Goal: Use online tool/utility: Utilize a website feature to perform a specific function

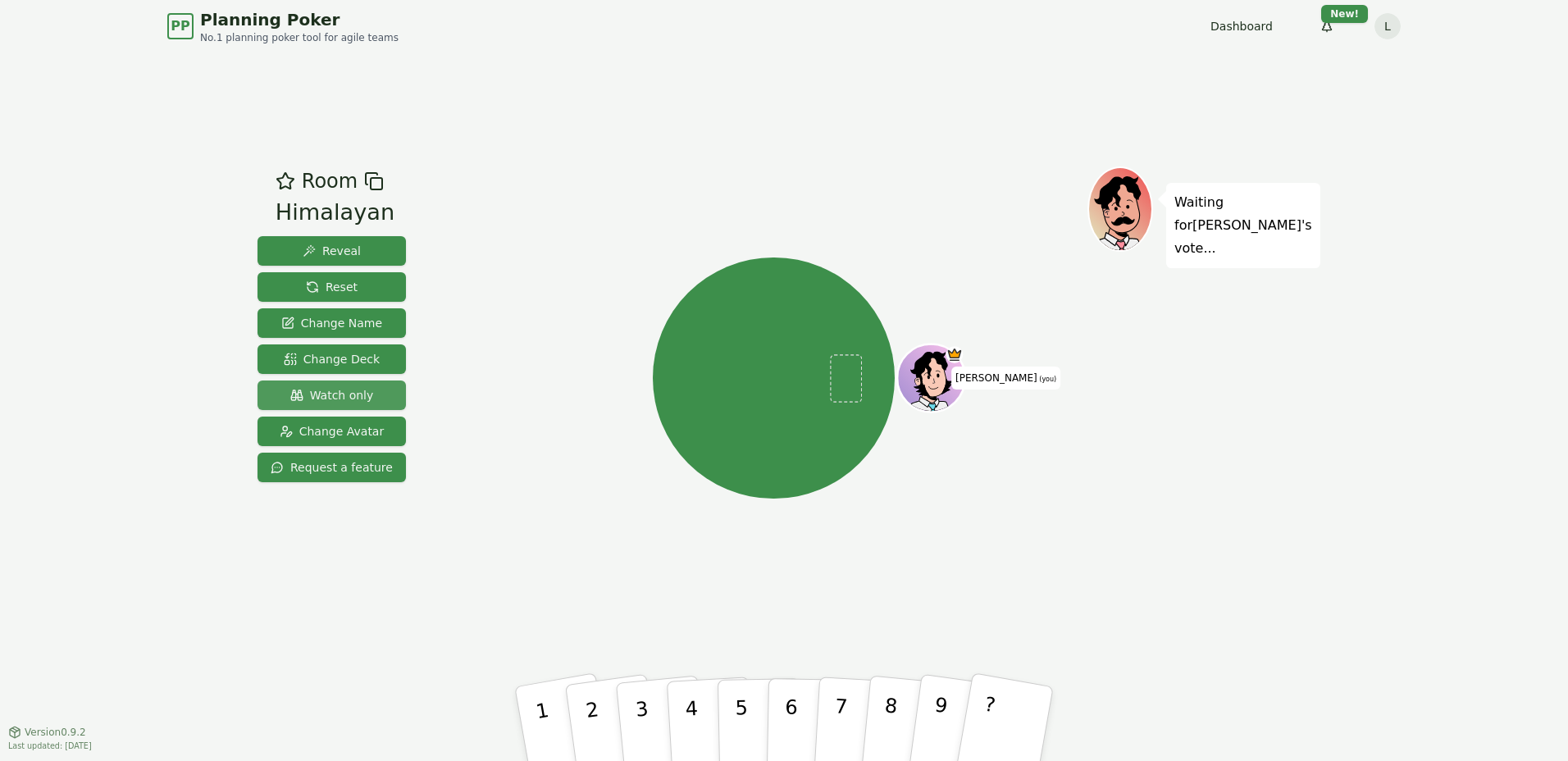
click at [320, 392] on span "Watch only" at bounding box center [332, 395] width 83 height 17
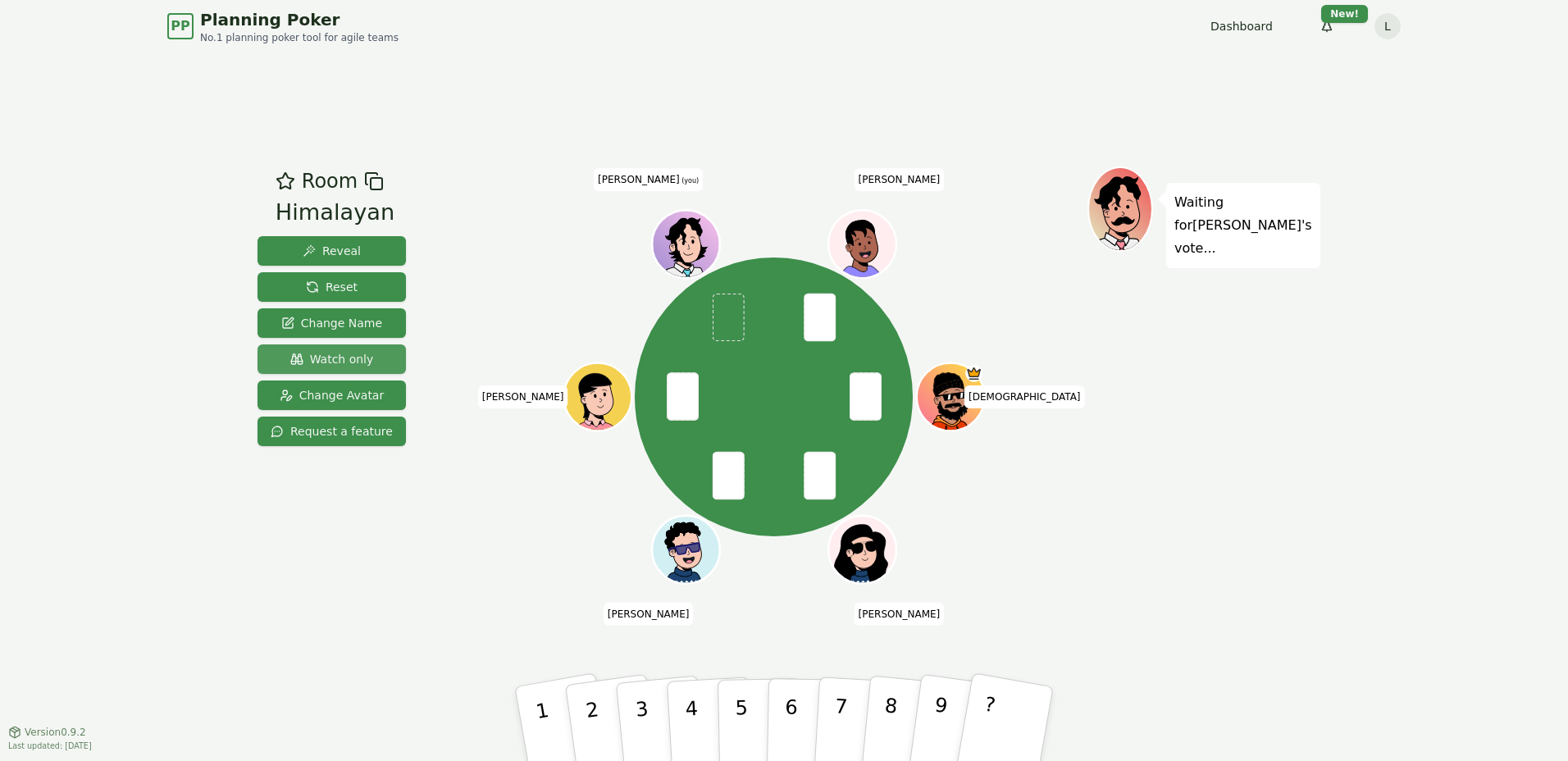
click at [334, 355] on span "Watch only" at bounding box center [332, 358] width 83 height 17
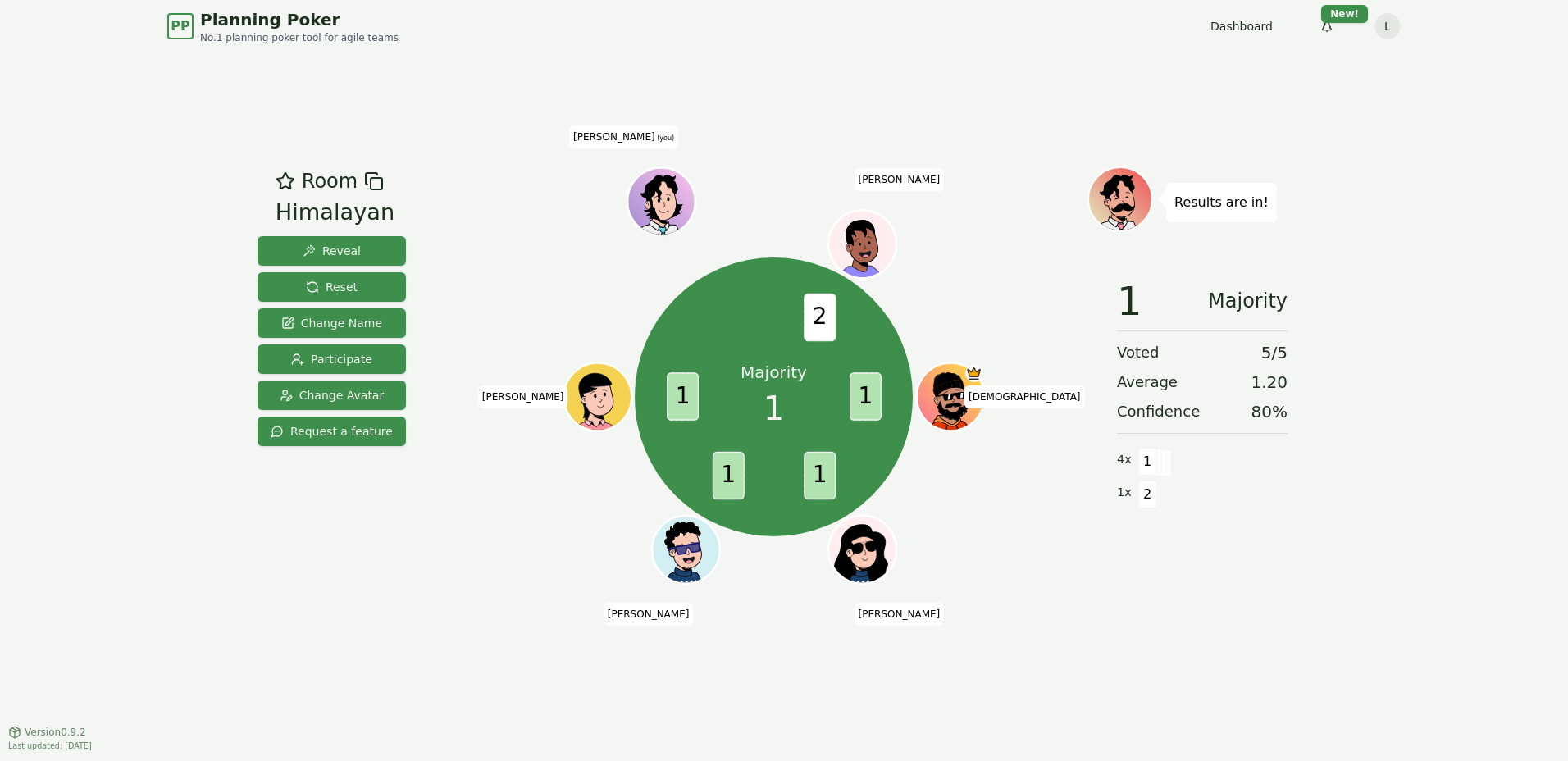
click at [892, 56] on div "Room Himalayan Reveal Reset Change Name Participate Change Avatar Request a fea…" at bounding box center [784, 391] width 1066 height 678
drag, startPoint x: 325, startPoint y: 277, endPoint x: 311, endPoint y: 254, distance: 26.9
click at [325, 277] on button "Reset" at bounding box center [331, 286] width 149 height 29
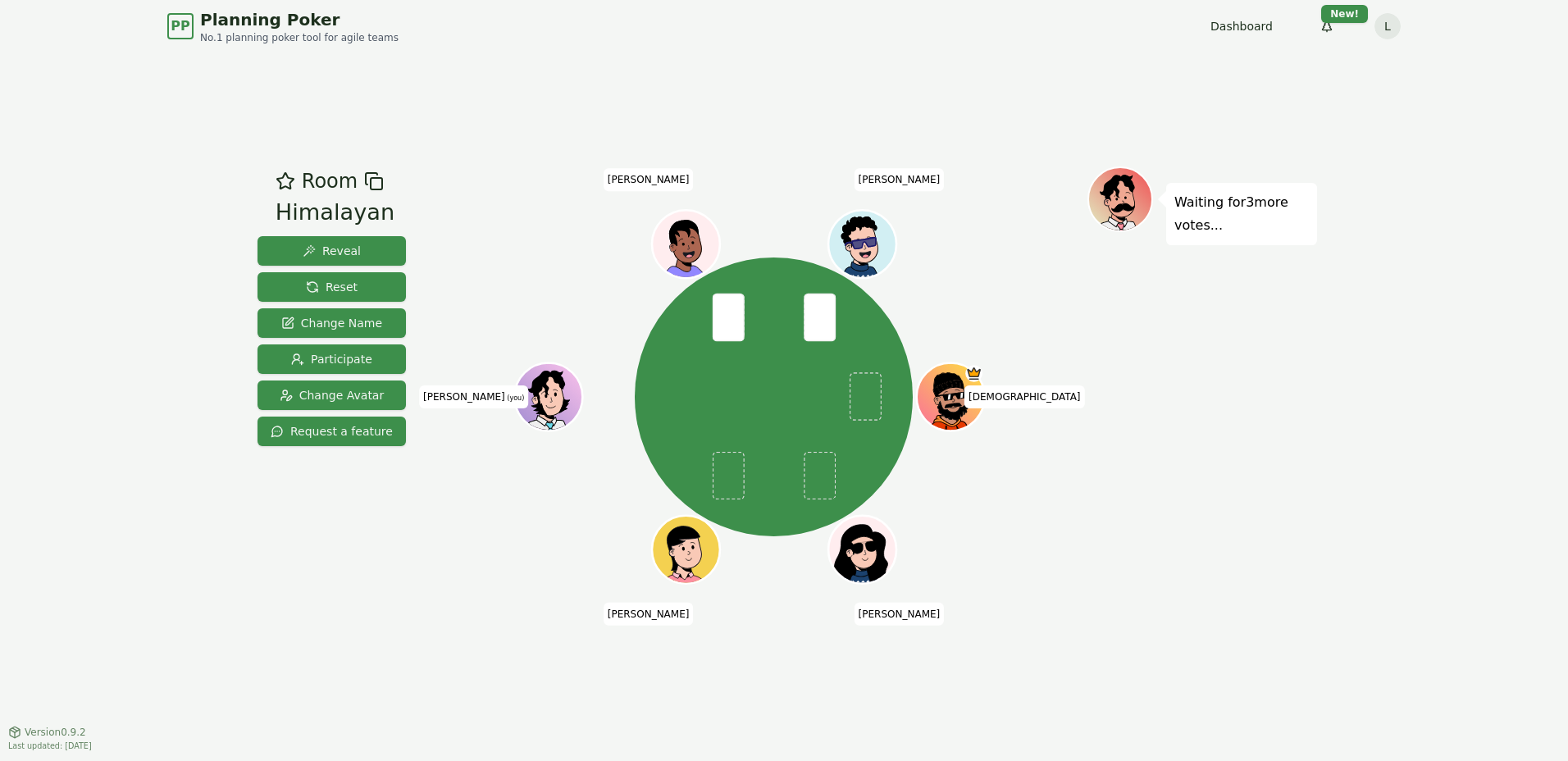
click at [1097, 58] on div "Room Himalayan Reveal Reset Change Name Participate Change Avatar Request a fea…" at bounding box center [784, 391] width 1066 height 678
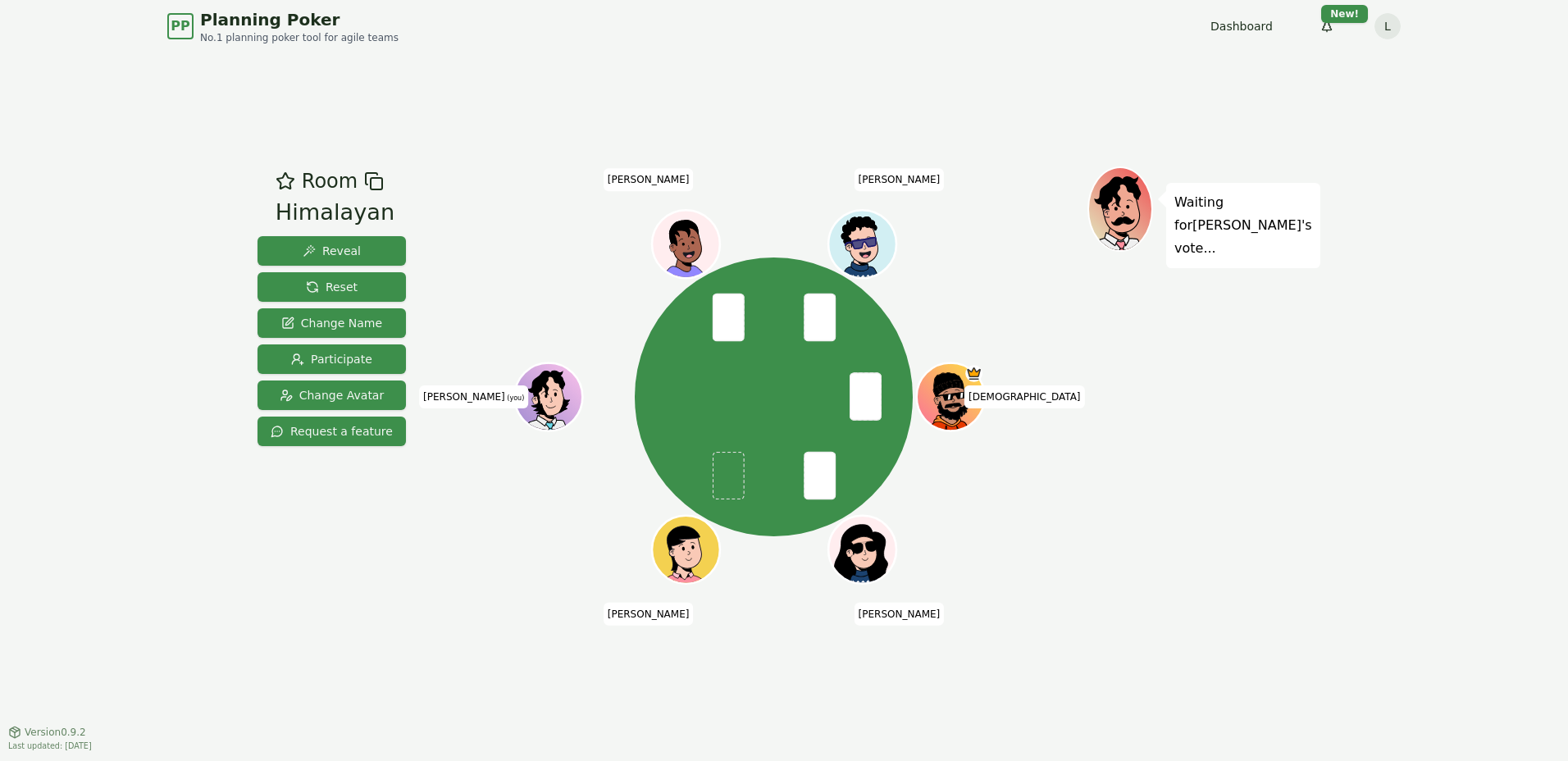
click at [1335, 385] on div "PP Planning Poker No.1 planning poker tool for agile teams Dashboard Toggle the…" at bounding box center [784, 380] width 1568 height 761
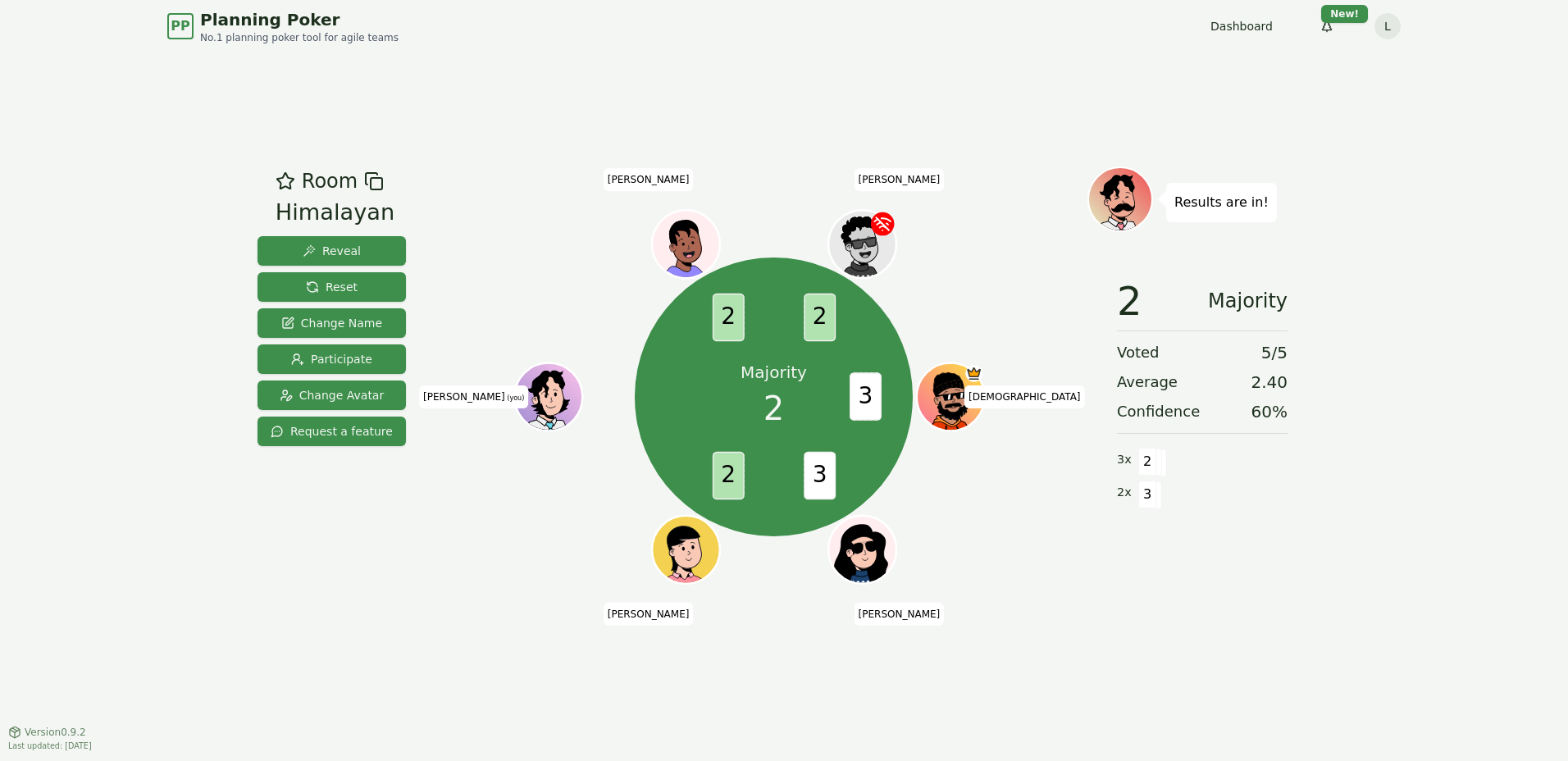
drag, startPoint x: 345, startPoint y: 282, endPoint x: 345, endPoint y: 271, distance: 11.0
click at [345, 281] on span "Reset" at bounding box center [331, 286] width 51 height 17
